Goal: Find specific page/section

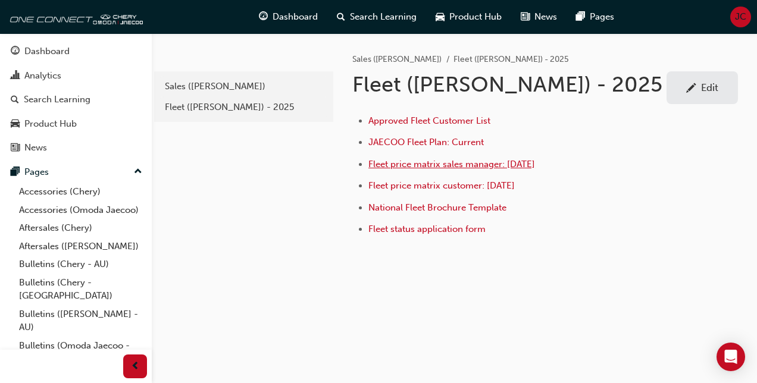
click at [460, 166] on span "Fleet price matrix sales manager: [DATE]" at bounding box center [452, 164] width 167 height 11
click at [462, 124] on span "Approved Fleet Customer List" at bounding box center [430, 121] width 122 height 11
